Goal: Obtain resource: Download file/media

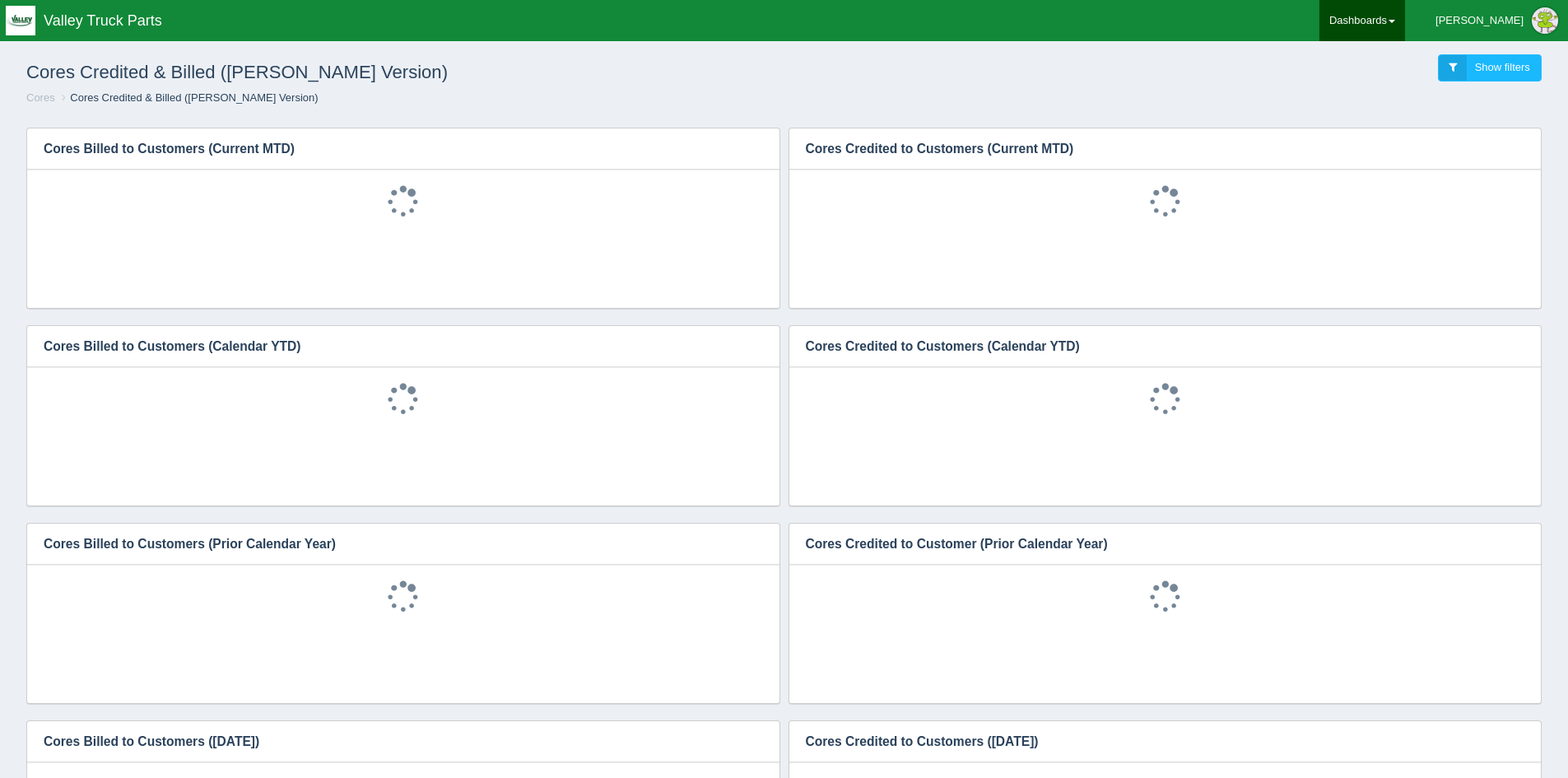
click at [1405, 25] on link "Dashboards" at bounding box center [1362, 21] width 86 height 41
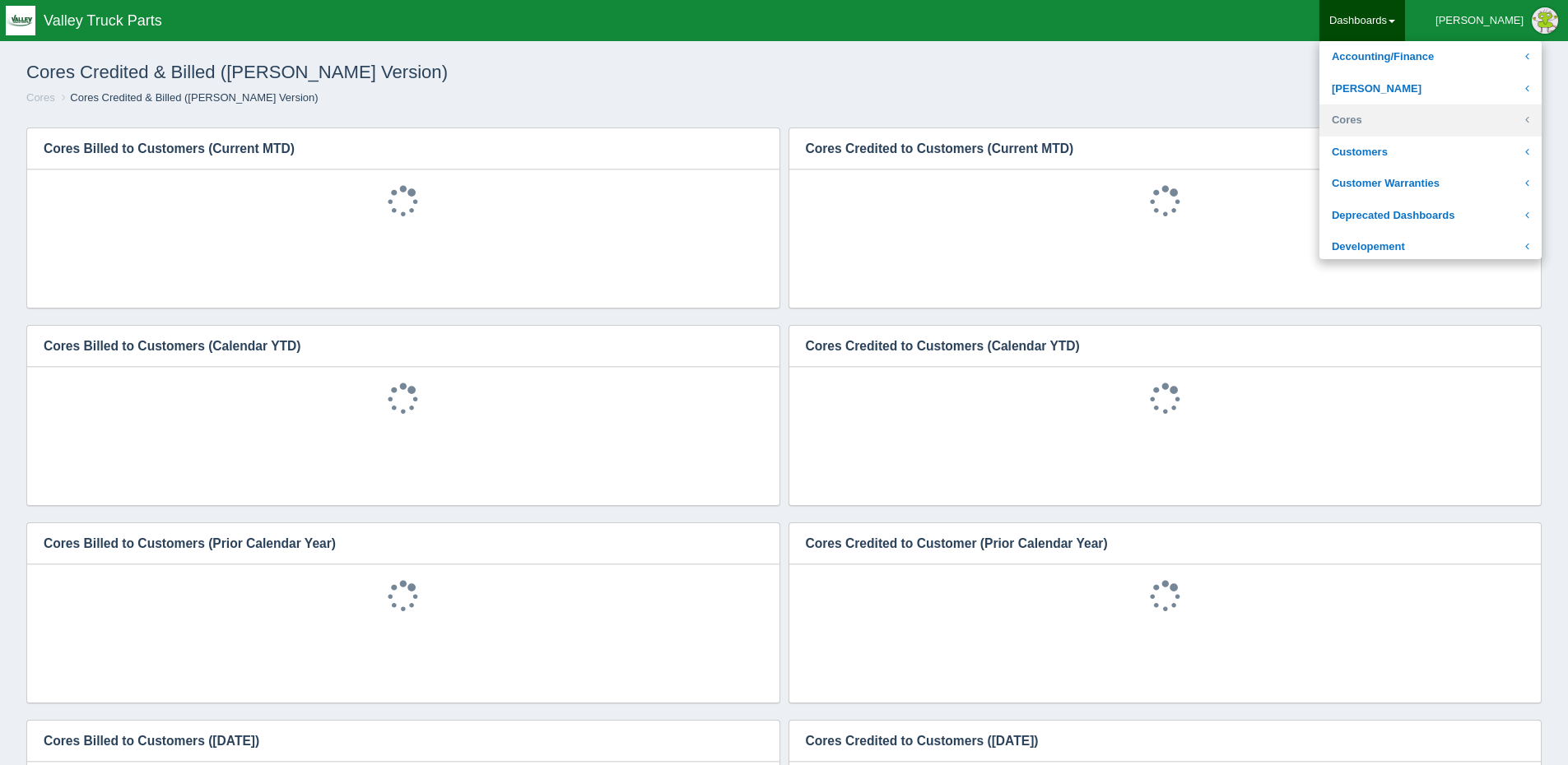
click at [1418, 122] on link "Cores" at bounding box center [1430, 120] width 222 height 32
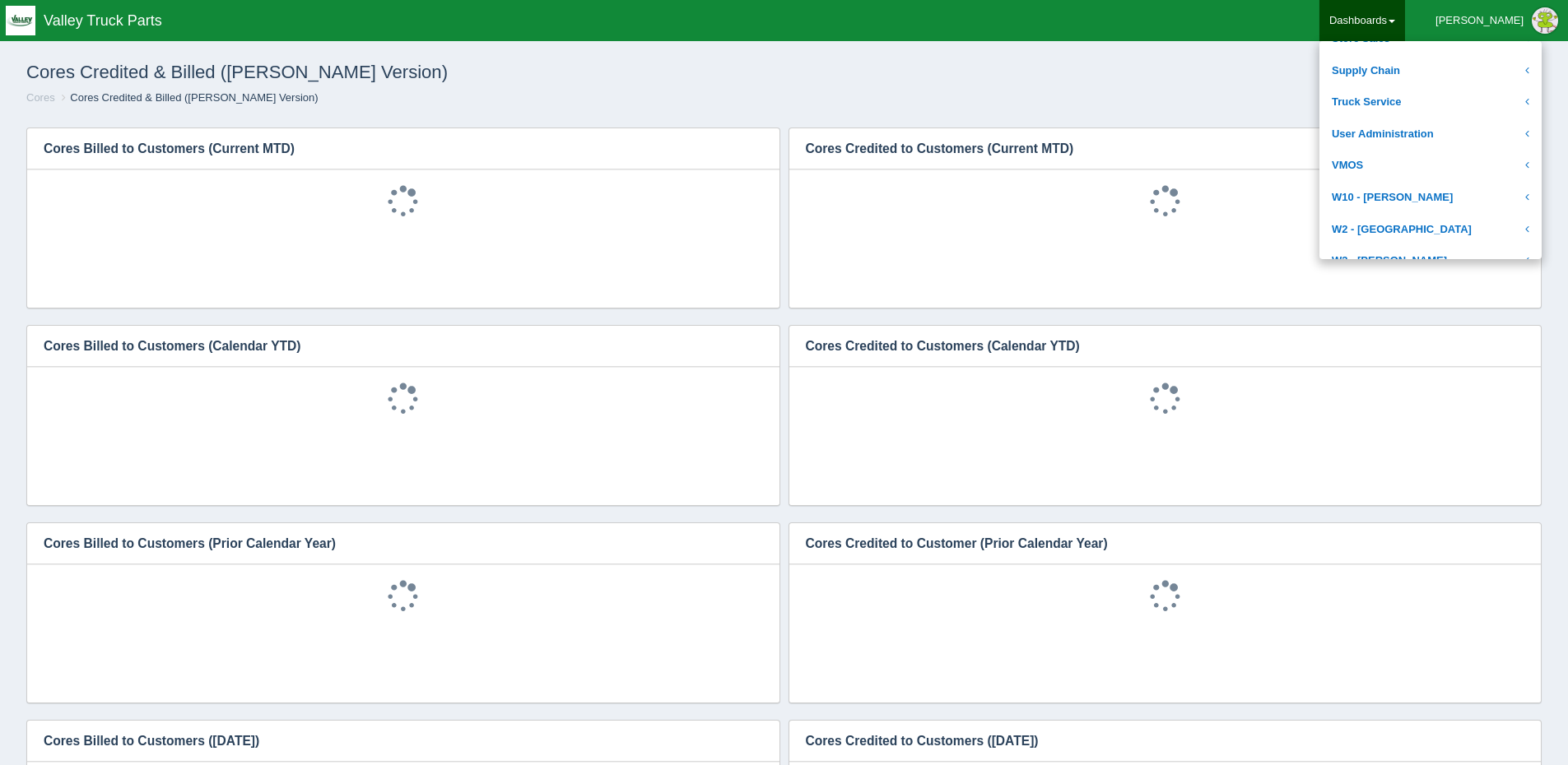
scroll to position [1396, 0]
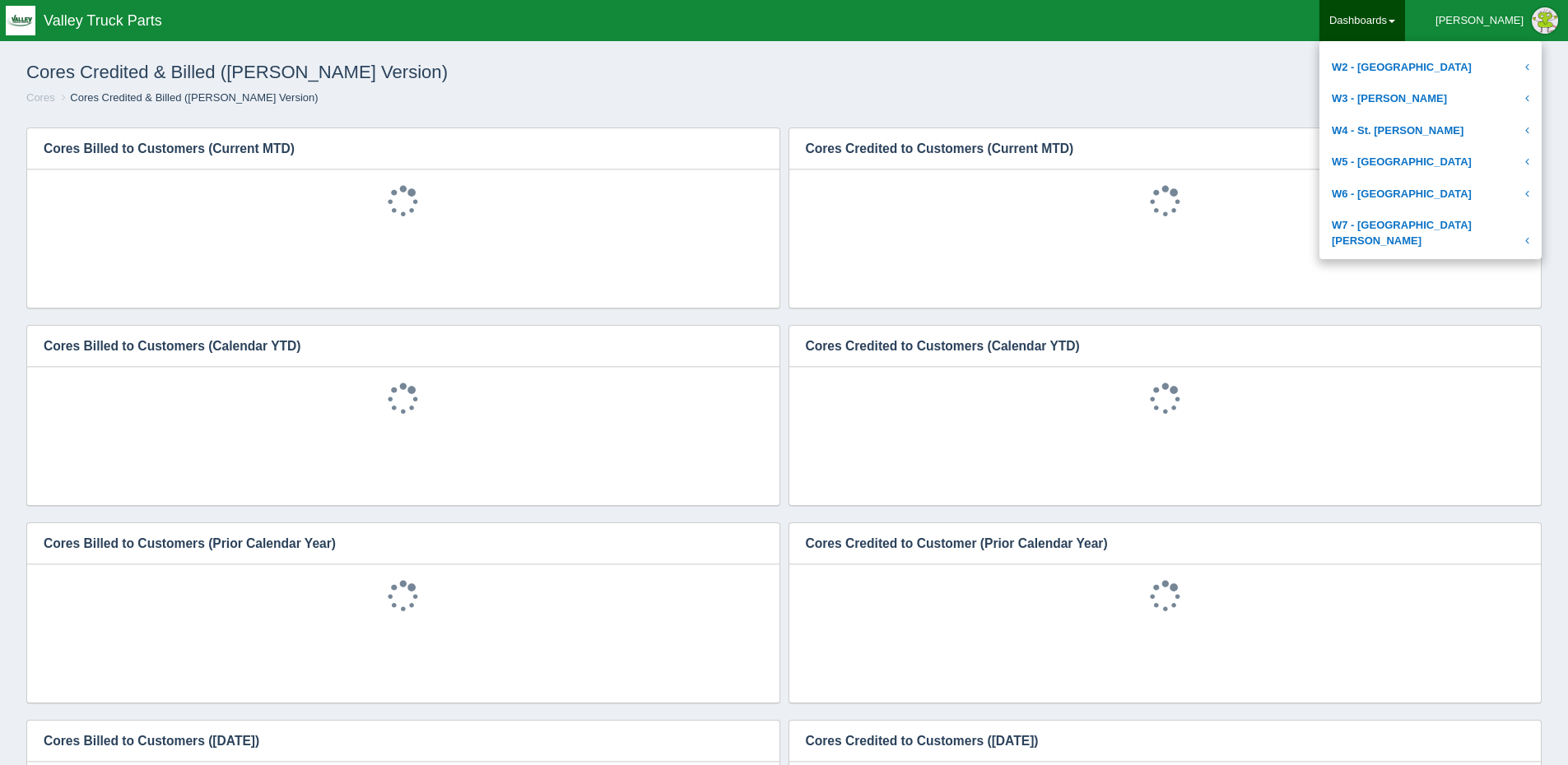
click at [1440, 289] on link "Transmission, Front, Rear Diffs" at bounding box center [1430, 304] width 222 height 32
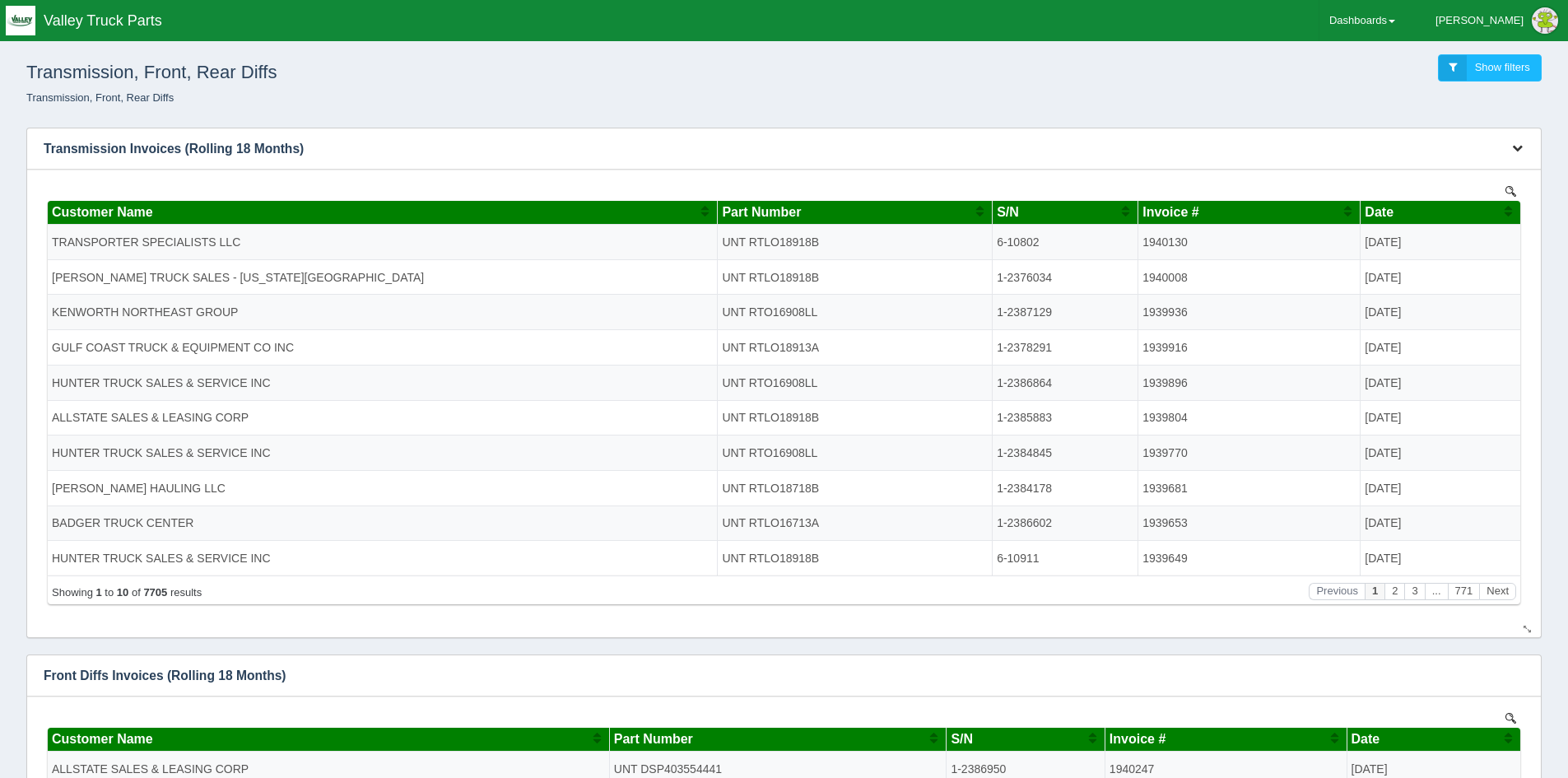
click at [1515, 147] on icon "button" at bounding box center [1517, 148] width 10 height 10
click at [1432, 172] on link "Download CSV" at bounding box center [1462, 173] width 132 height 24
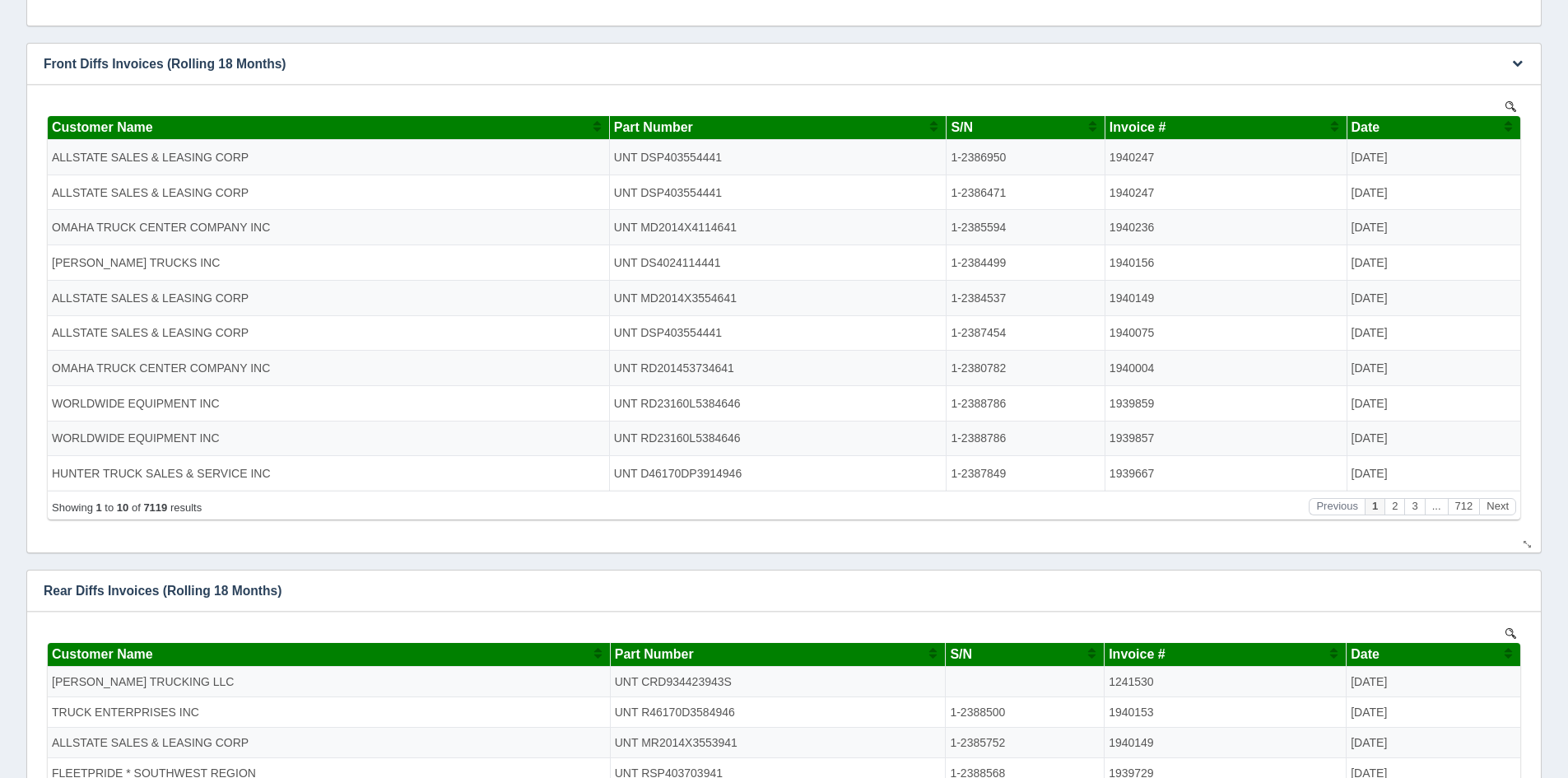
scroll to position [611, 0]
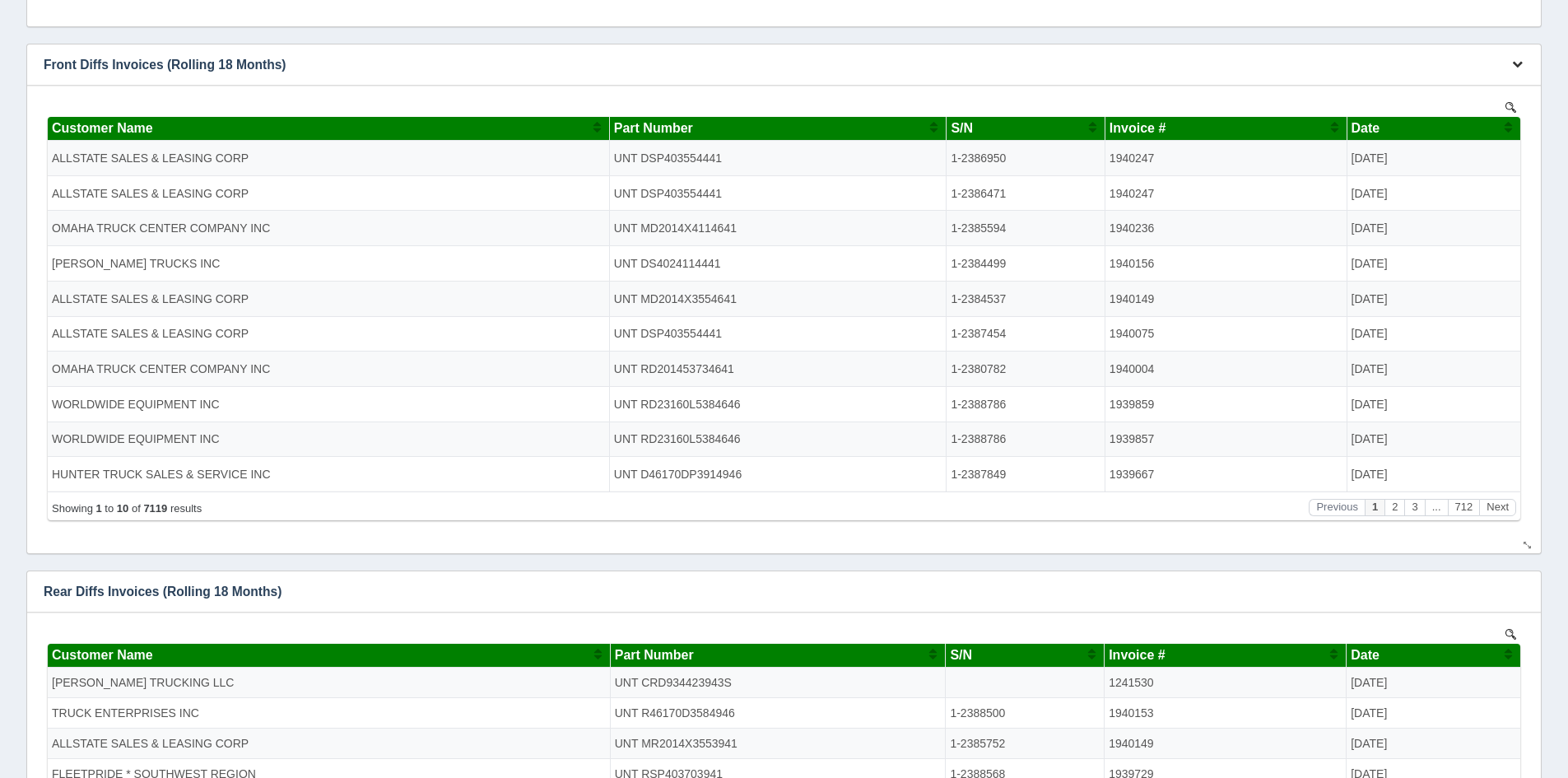
click at [1516, 63] on icon "button" at bounding box center [1517, 63] width 10 height 10
click at [1420, 94] on link "Download CSV" at bounding box center [1462, 89] width 132 height 24
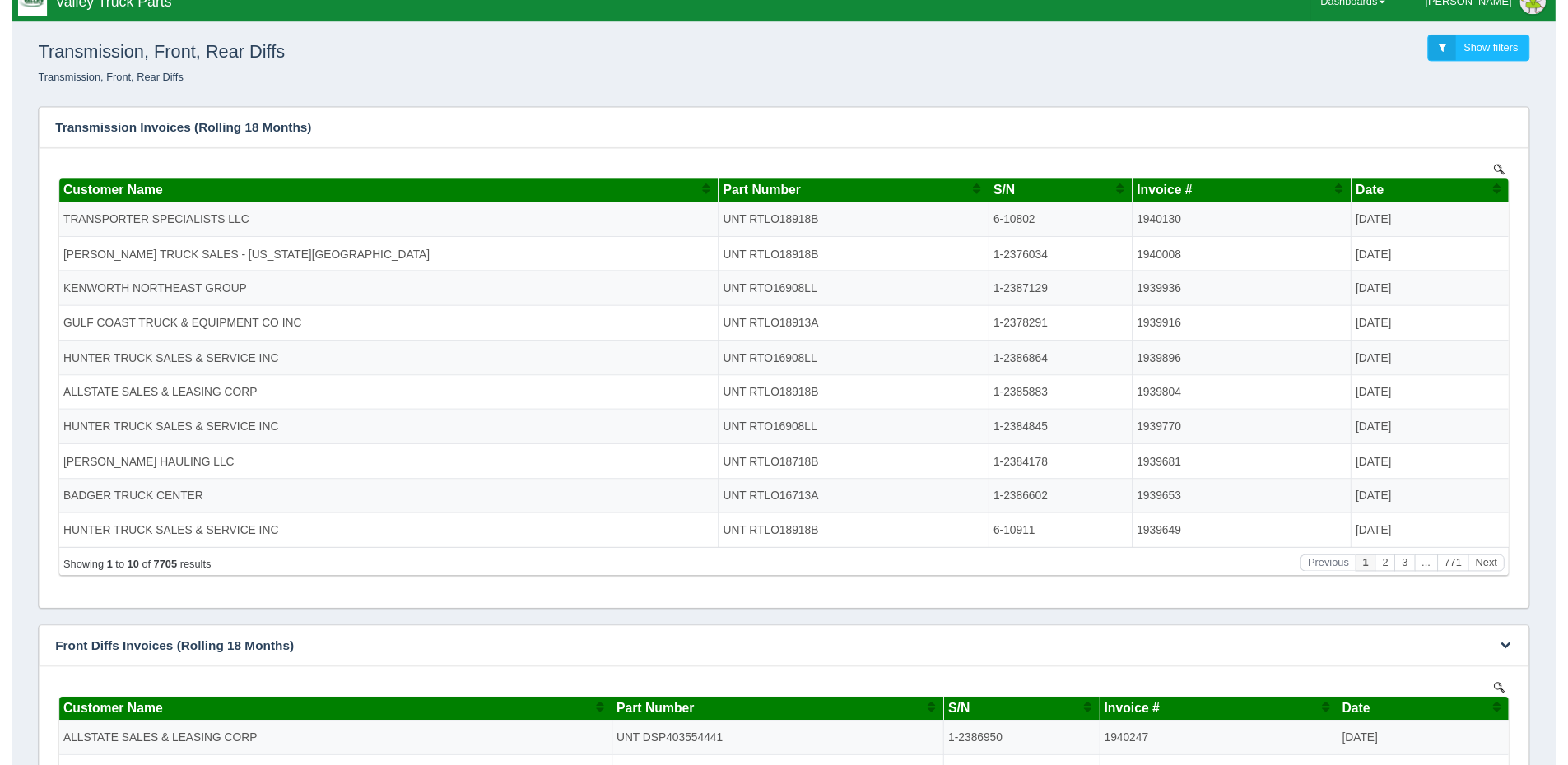
scroll to position [0, 0]
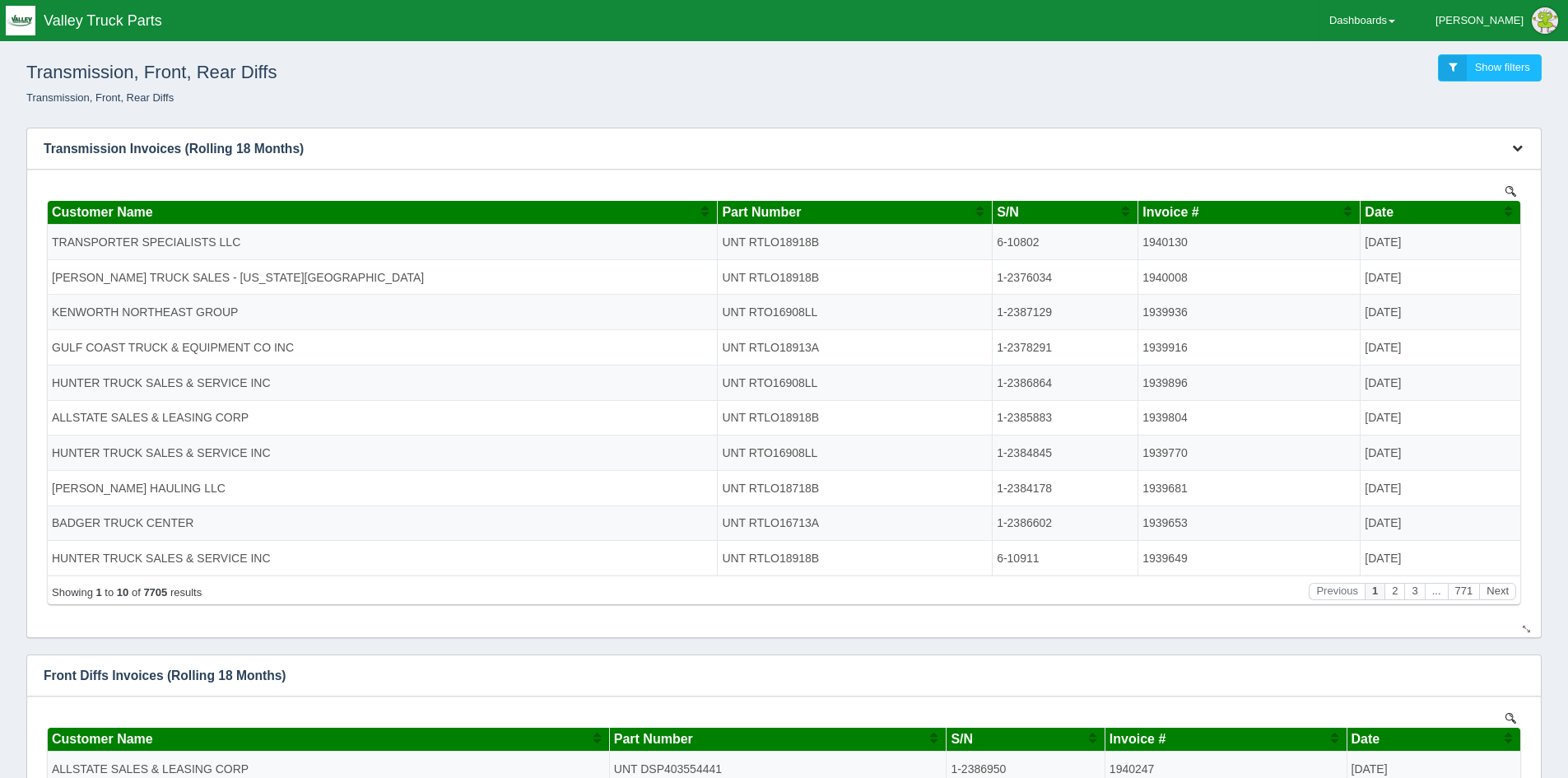
click at [1517, 150] on icon "button" at bounding box center [1517, 148] width 10 height 10
click at [1426, 173] on link "Download CSV" at bounding box center [1462, 173] width 132 height 24
click at [1405, 23] on link "Dashboards" at bounding box center [1362, 21] width 86 height 41
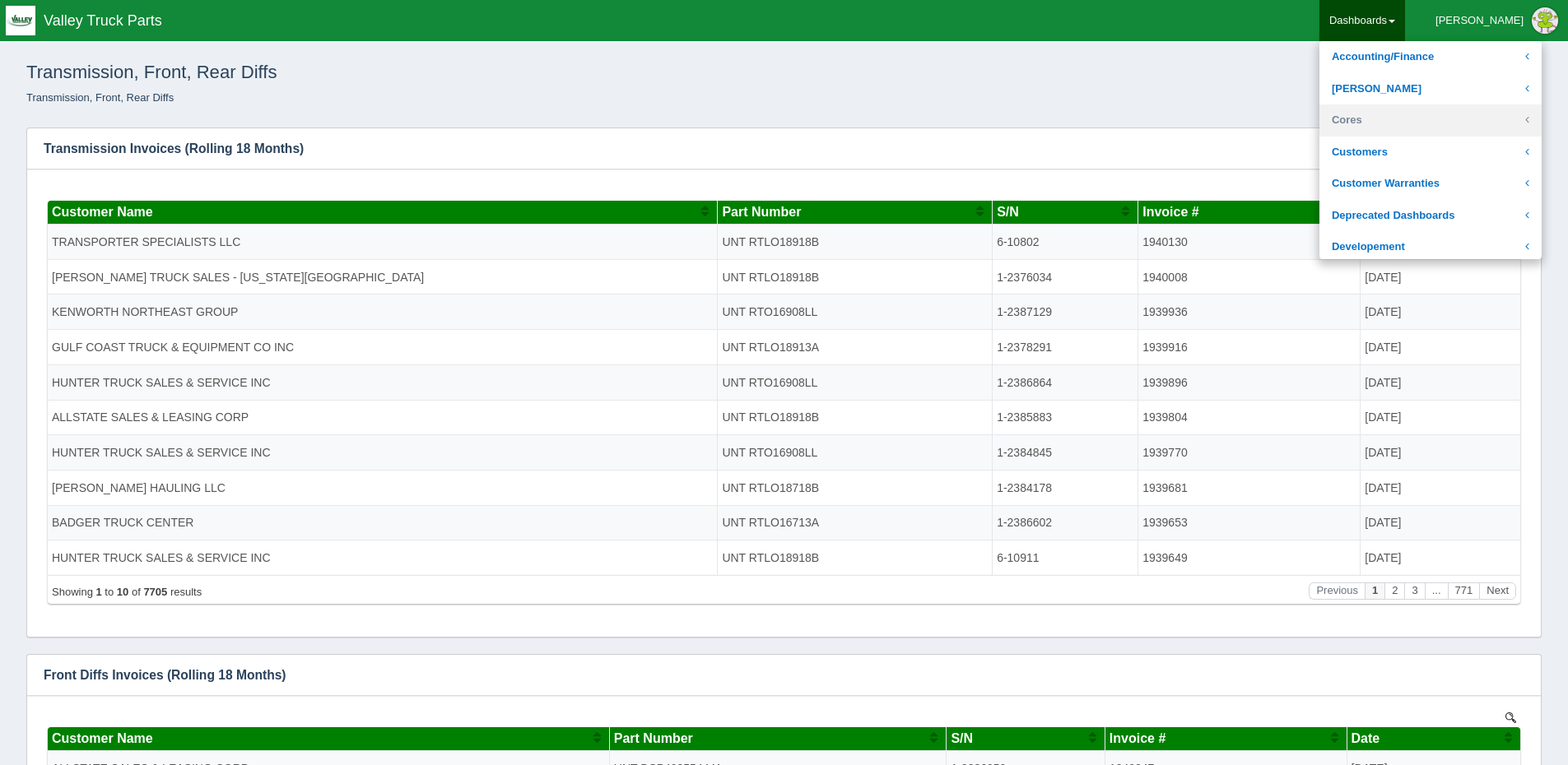
click at [1424, 123] on link "Cores" at bounding box center [1430, 120] width 222 height 32
click at [1444, 152] on link "Core Inventory" at bounding box center [1430, 152] width 222 height 32
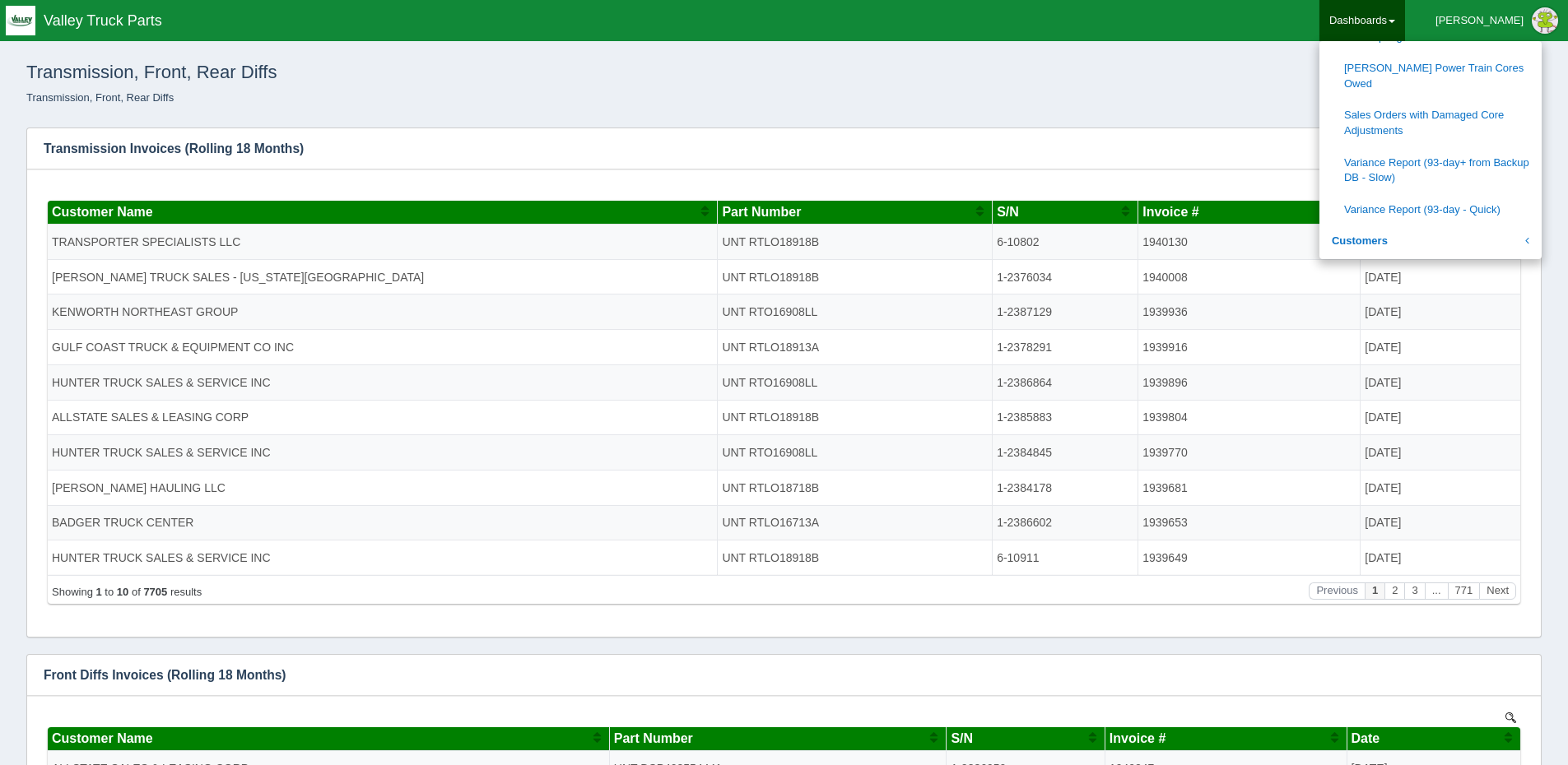
scroll to position [987, 0]
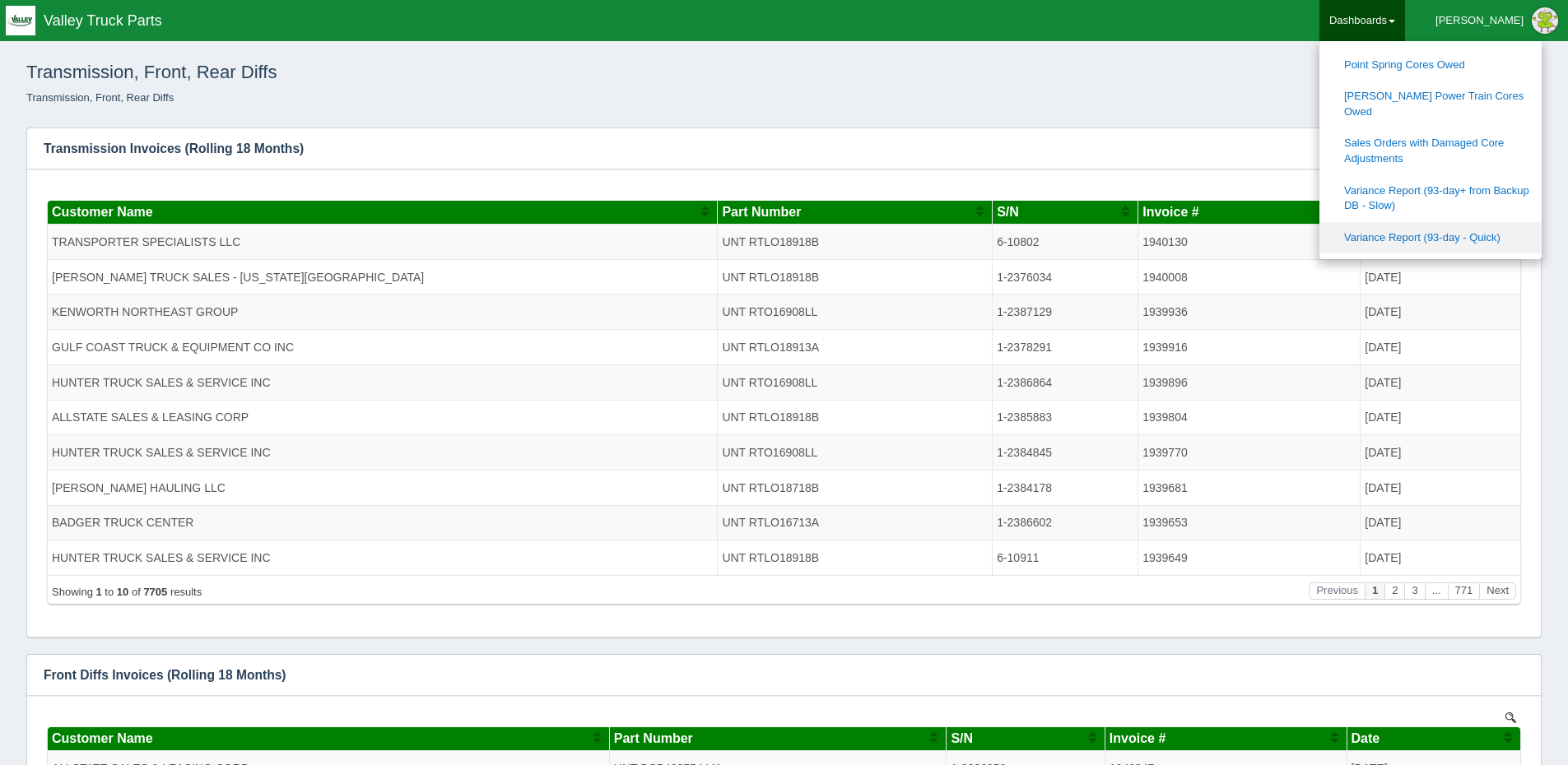
click at [1443, 222] on link "Variance Report (93-day - Quick)" at bounding box center [1430, 238] width 222 height 32
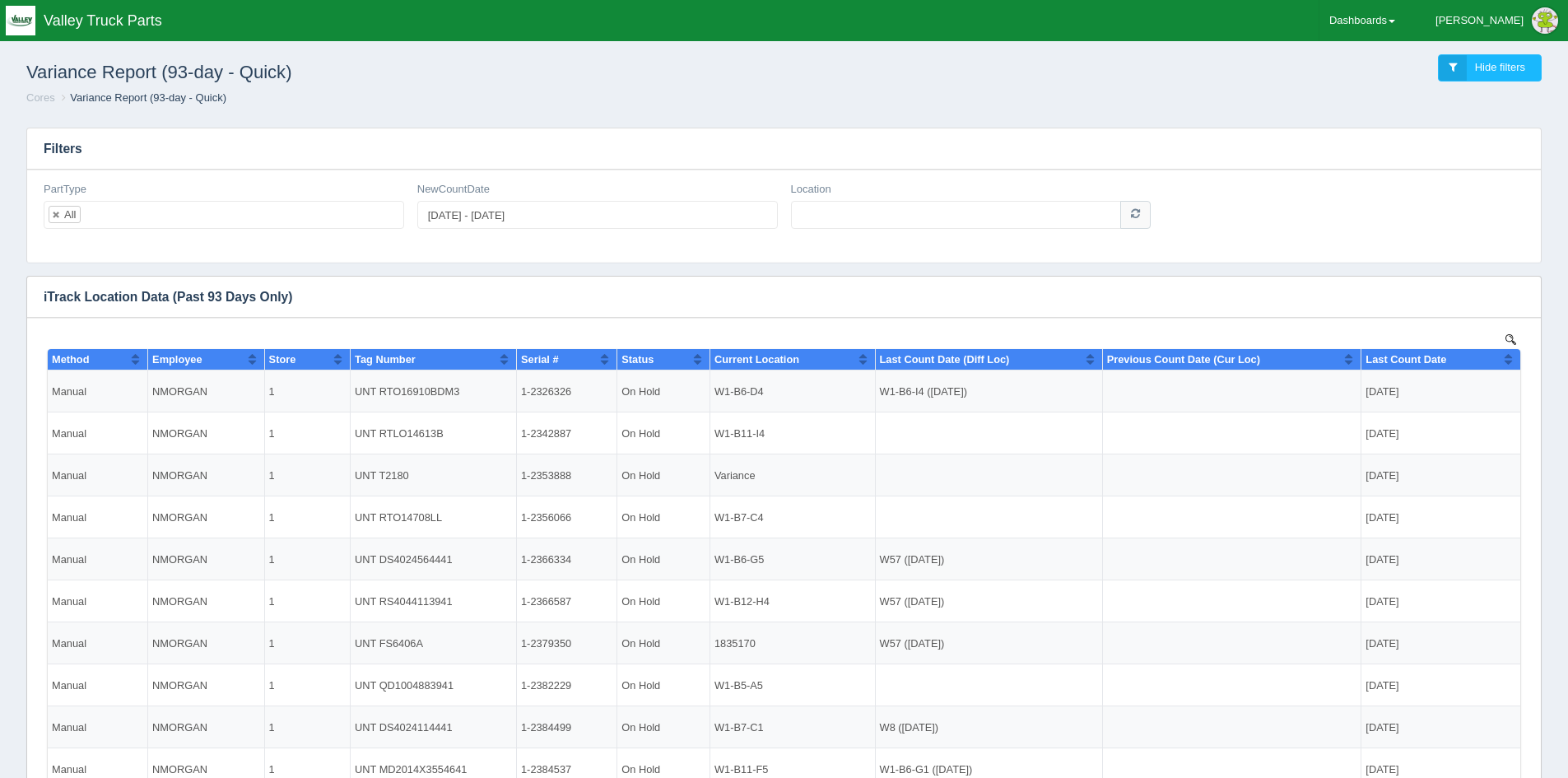
click at [63, 214] on li "All" at bounding box center [64, 214] width 32 height 17
click at [57, 214] on link at bounding box center [57, 214] width 10 height 10
select select
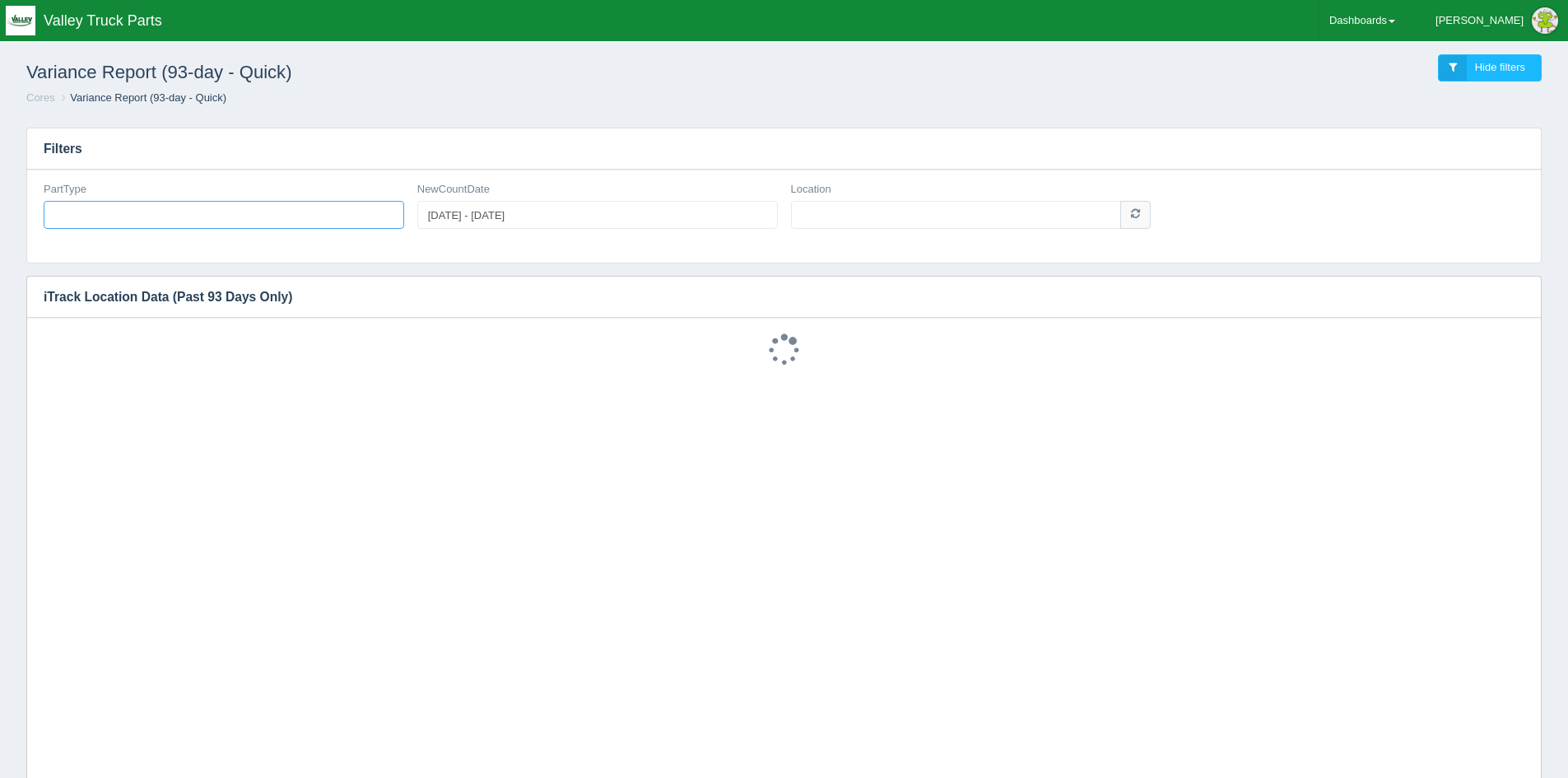
click at [83, 212] on ul at bounding box center [224, 214] width 360 height 28
